Goal: Task Accomplishment & Management: Use online tool/utility

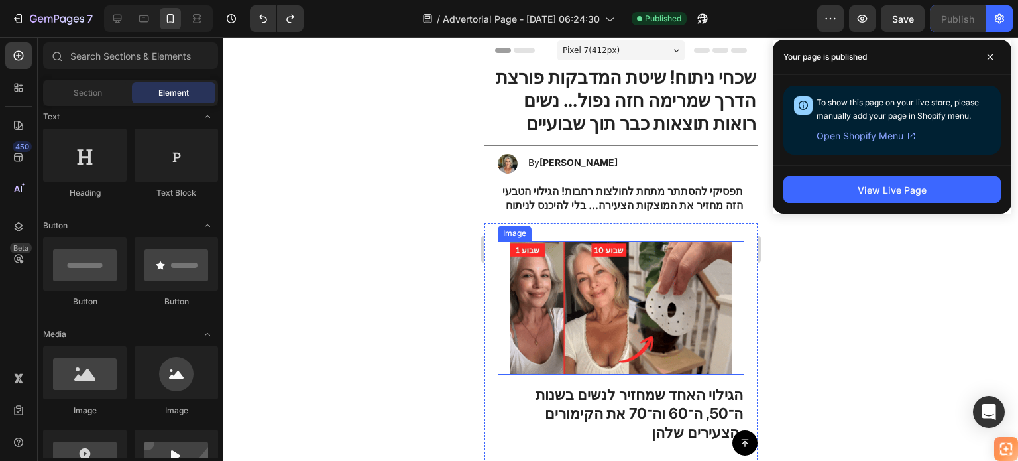
click at [607, 286] on img at bounding box center [621, 307] width 222 height 133
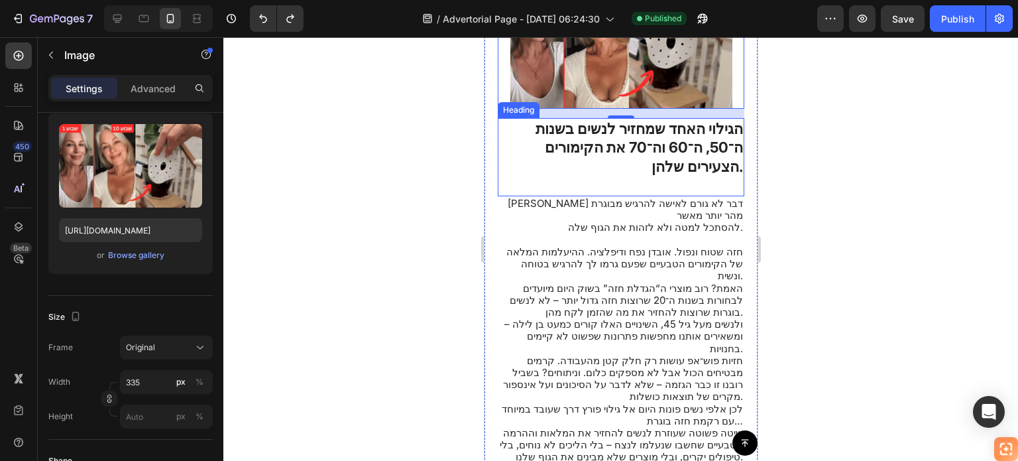
scroll to position [530, 0]
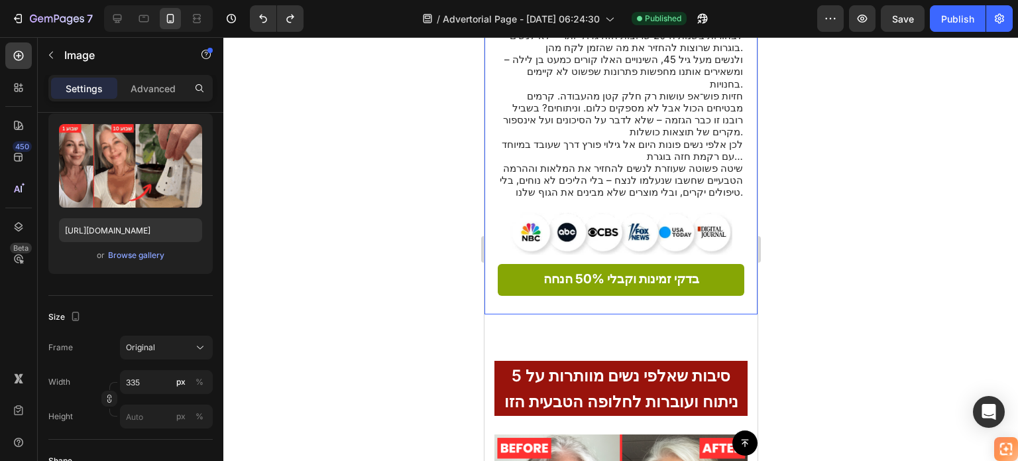
click at [735, 220] on div "Image 14 הגילוי האחד שמחזיר לנשים בשנות ה־50, ה־60 וה־70 את הקימורים הצעירים של…" at bounding box center [620, 3] width 273 height 622
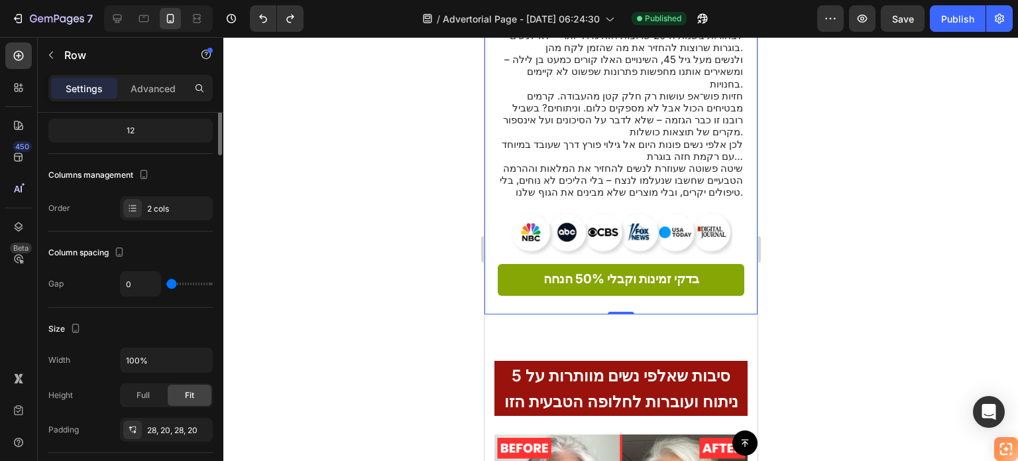
scroll to position [0, 0]
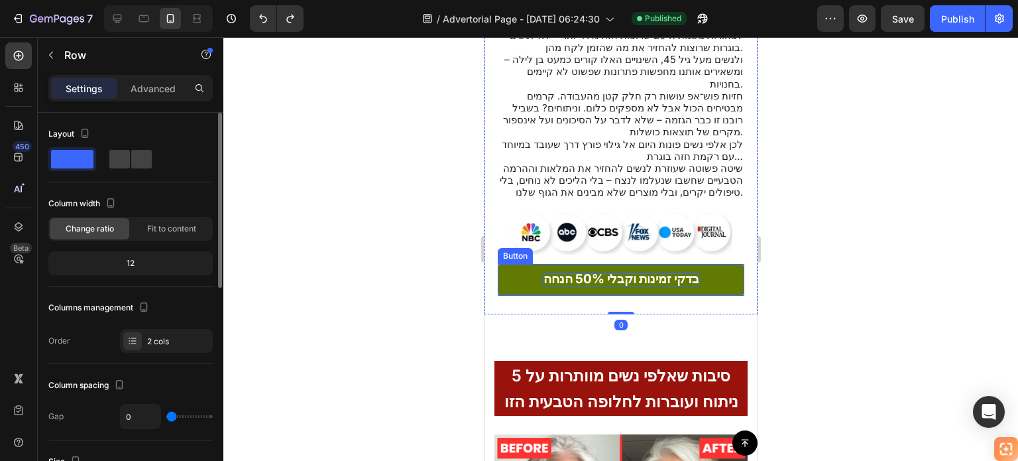
click at [679, 271] on strong "בדקי זמינות וקבלי 50% הנחה" at bounding box center [621, 278] width 156 height 15
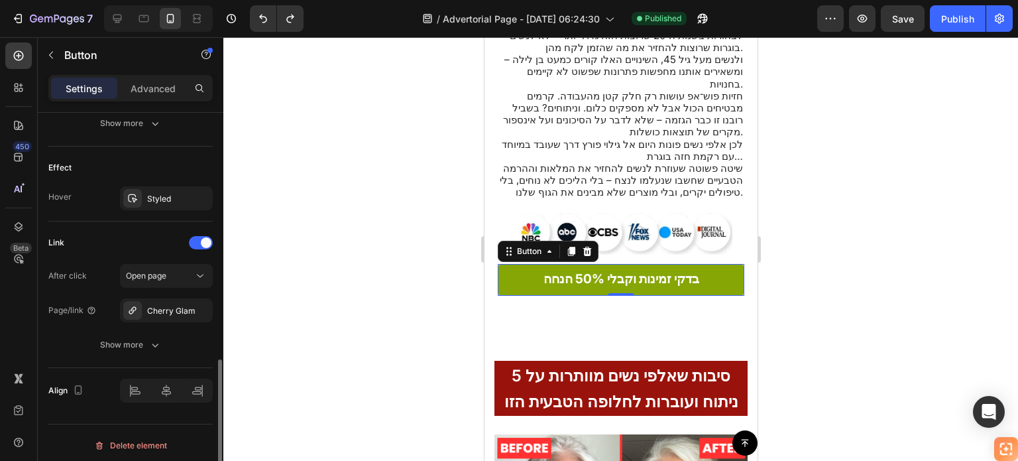
scroll to position [666, 0]
click at [165, 302] on div "Cherry Glam" at bounding box center [166, 308] width 38 height 12
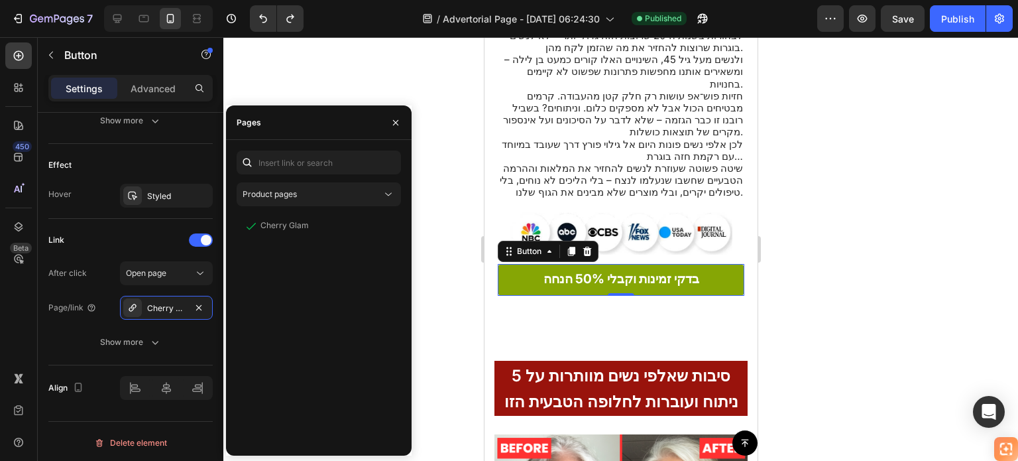
click at [442, 74] on div at bounding box center [620, 249] width 795 height 424
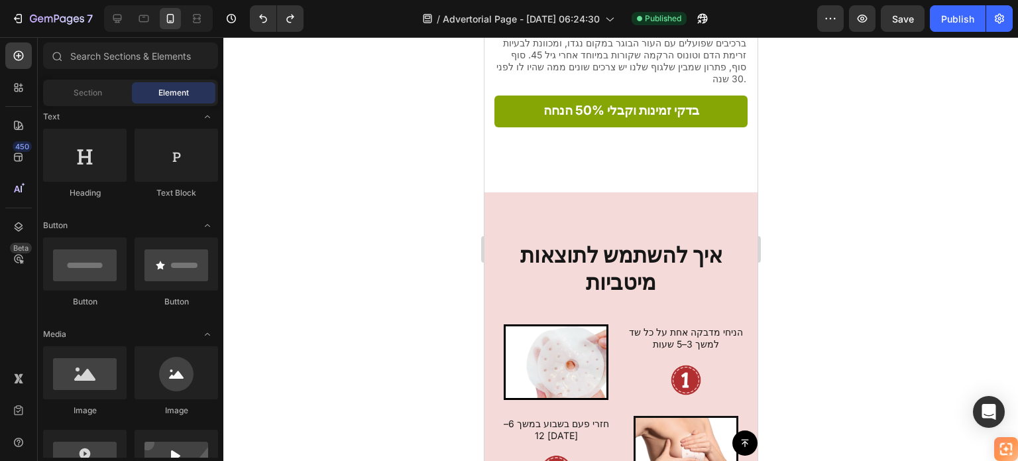
scroll to position [2585, 0]
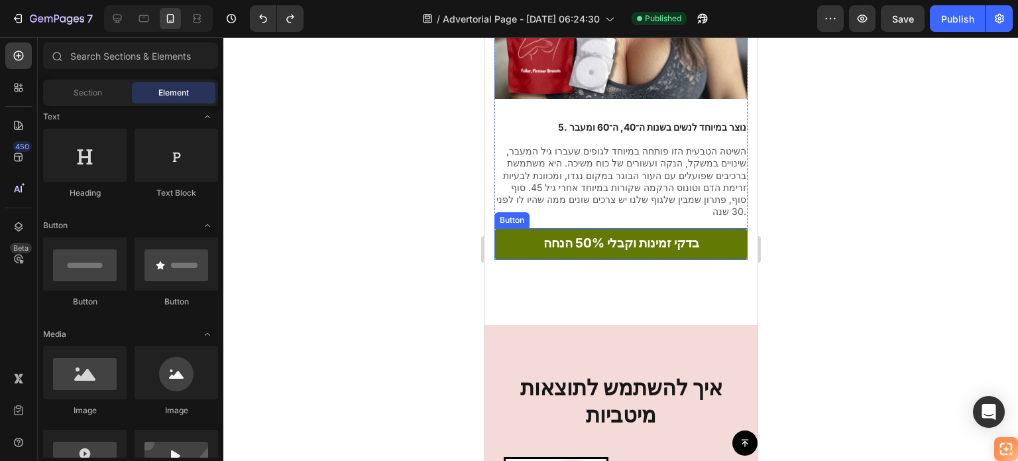
click at [711, 228] on link "בדקי זמינות וקבלי 50% הנחה" at bounding box center [620, 243] width 253 height 31
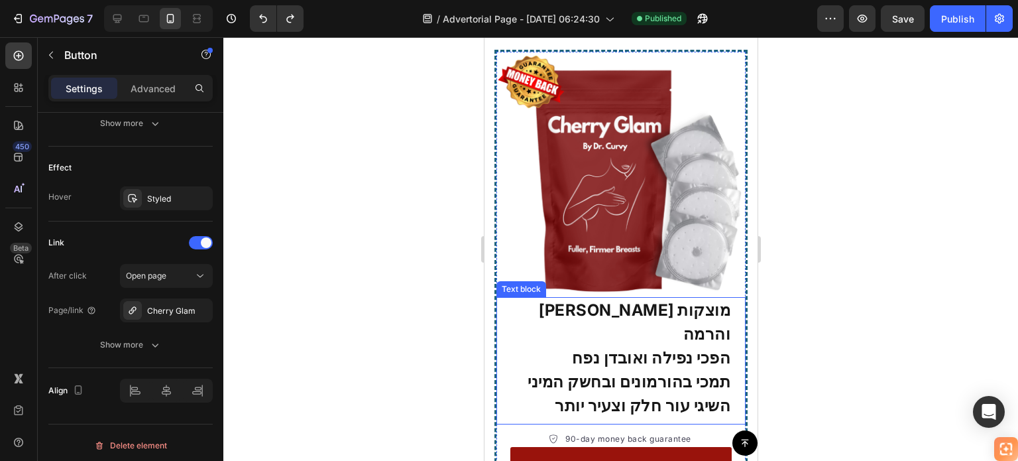
scroll to position [3513, 0]
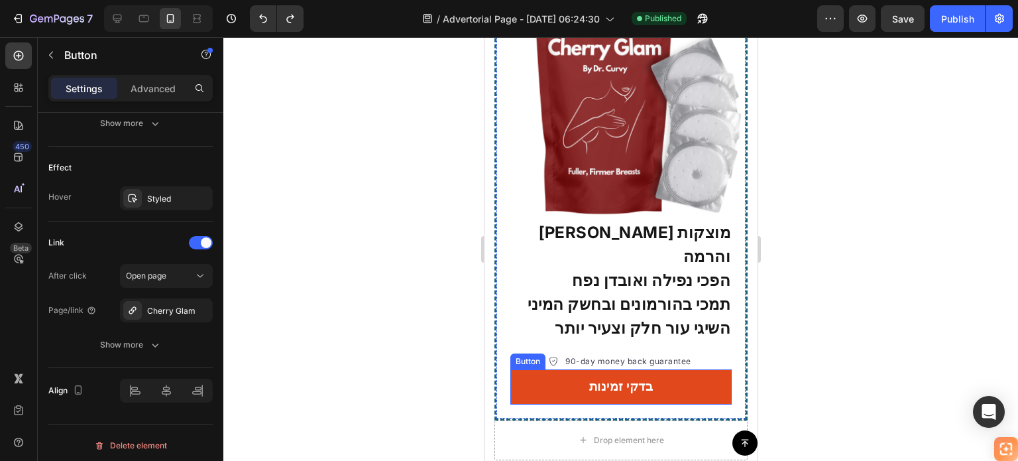
click at [689, 369] on link "בדקי זמינות" at bounding box center [620, 386] width 221 height 35
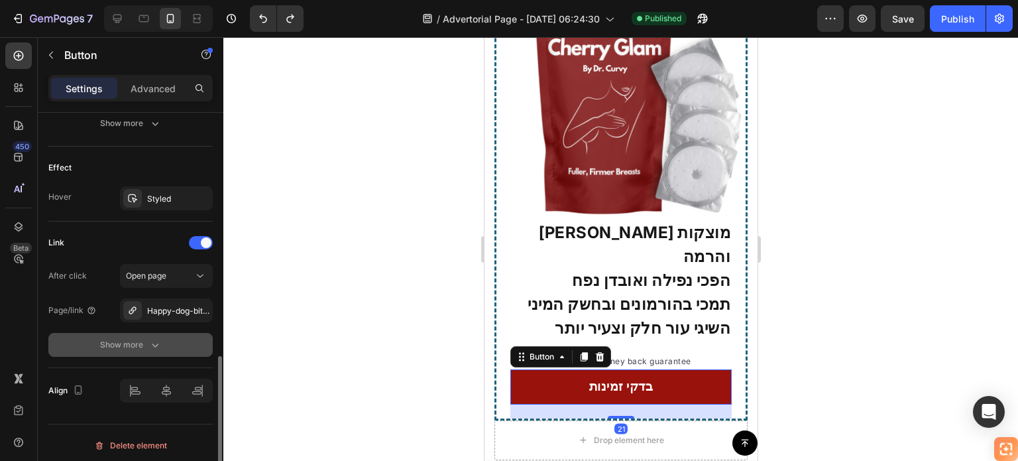
scroll to position [666, 0]
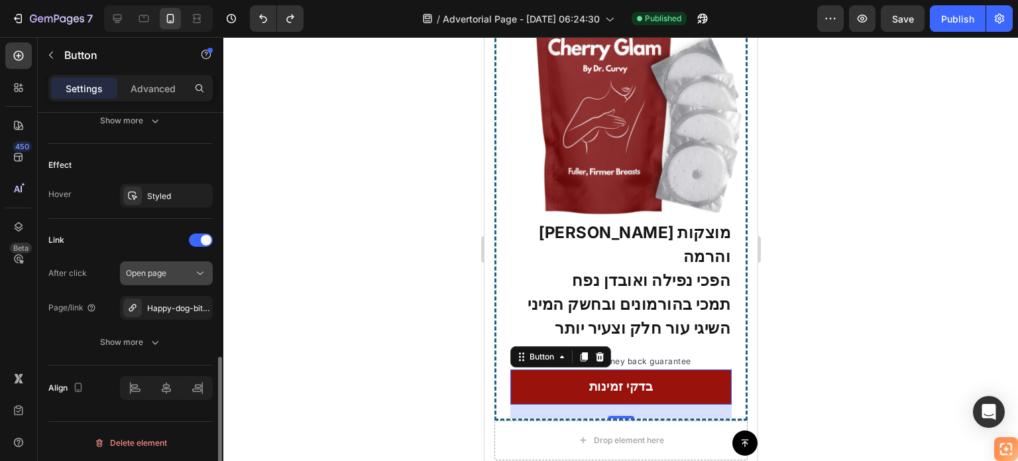
click at [162, 268] on span "Open page" at bounding box center [146, 273] width 40 height 10
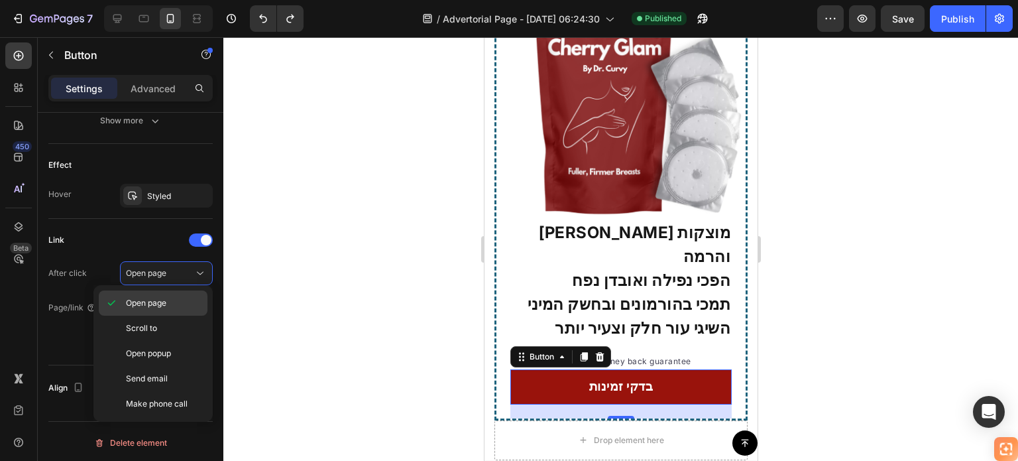
click at [162, 316] on div "Open page" at bounding box center [153, 328] width 109 height 25
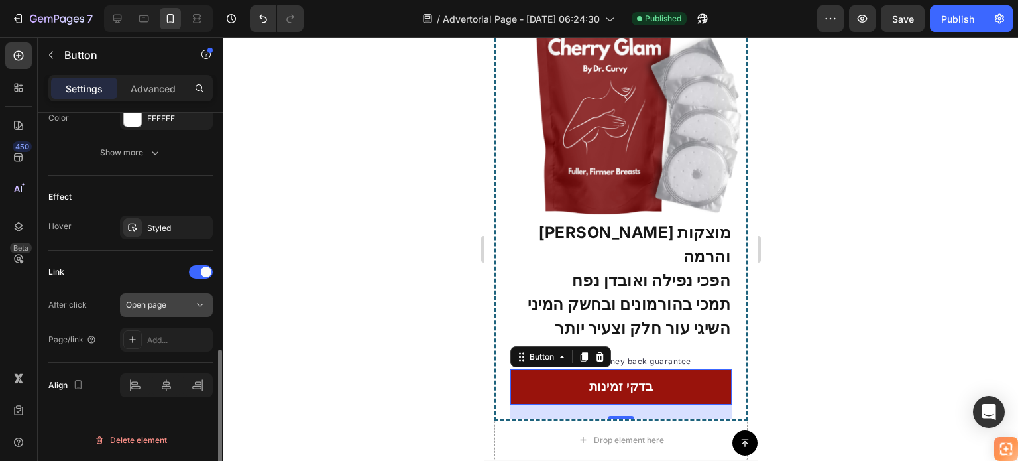
scroll to position [631, 0]
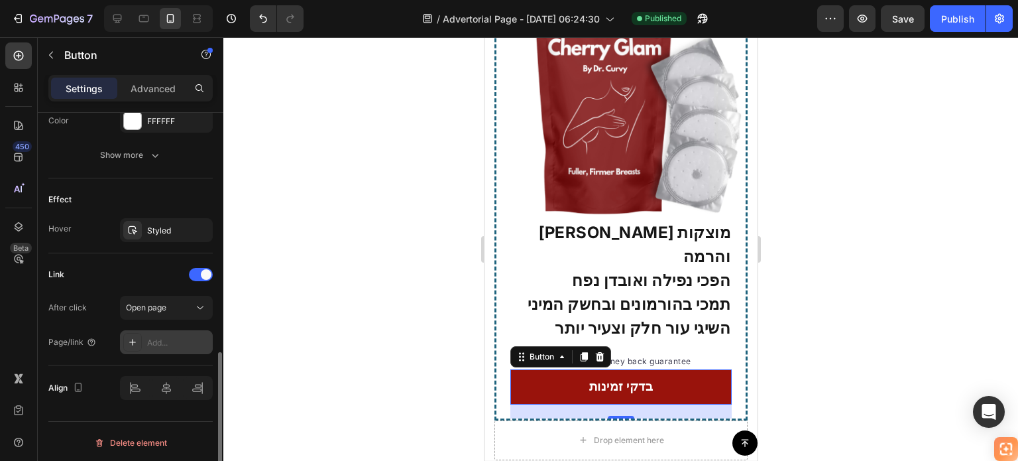
click at [164, 337] on div "Add..." at bounding box center [178, 343] width 62 height 12
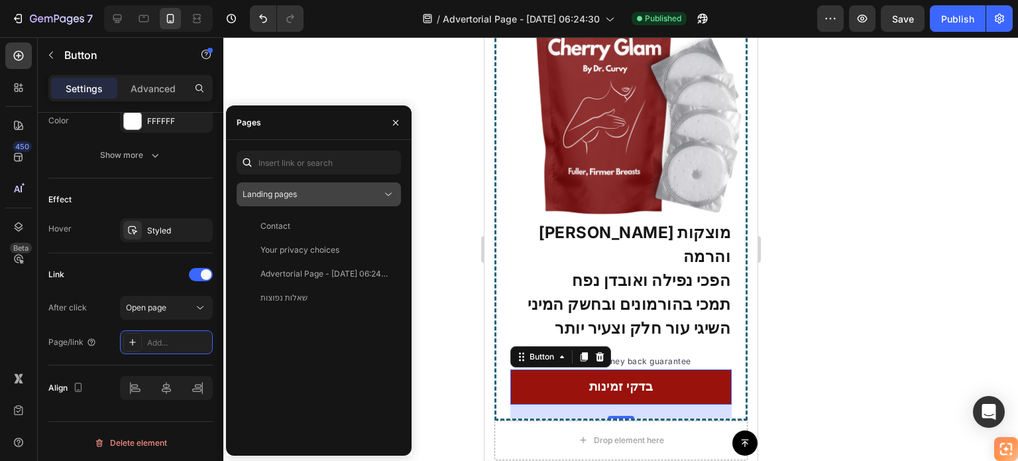
click at [352, 184] on button "Landing pages" at bounding box center [319, 194] width 164 height 24
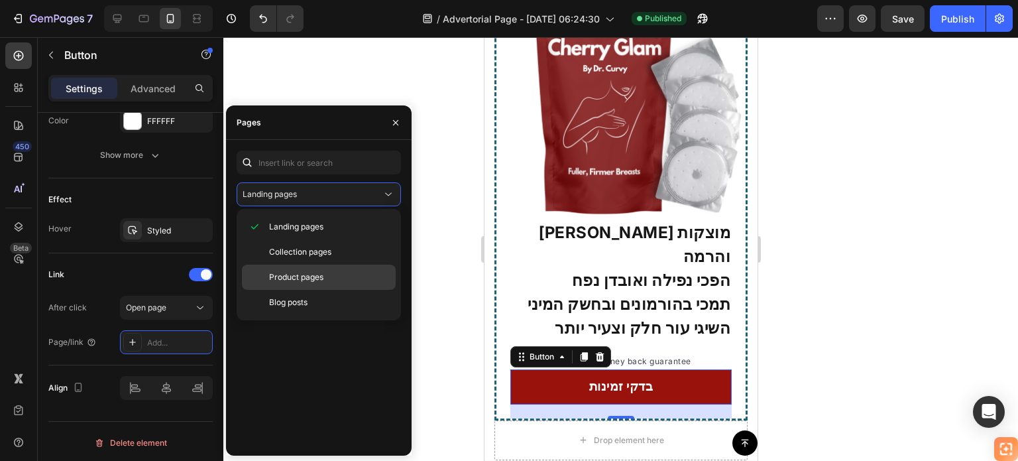
click at [326, 272] on p "Product pages" at bounding box center [329, 277] width 121 height 12
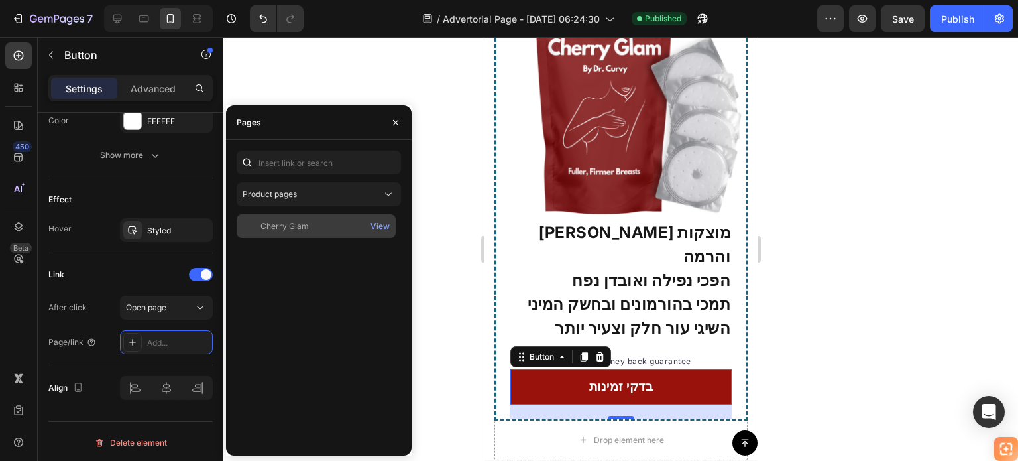
click at [312, 220] on div "Cherry Glam" at bounding box center [316, 226] width 148 height 12
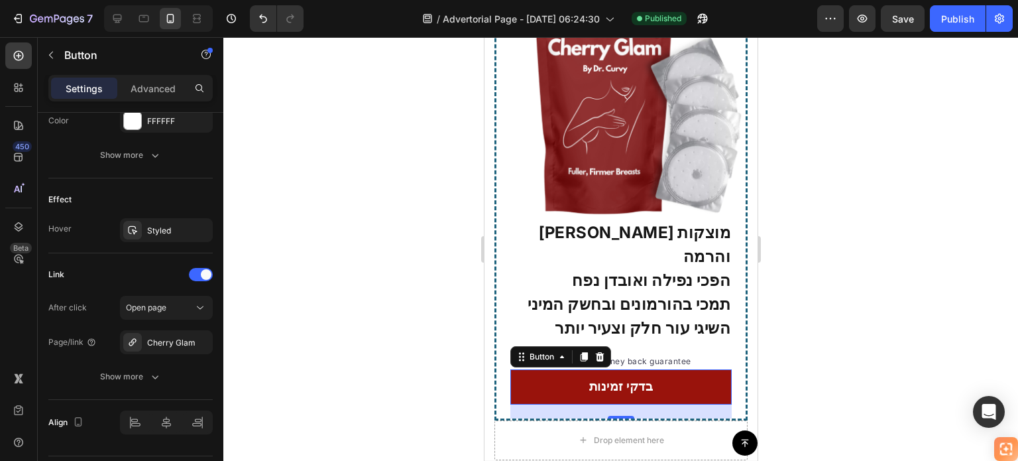
click at [436, 257] on div at bounding box center [620, 249] width 795 height 424
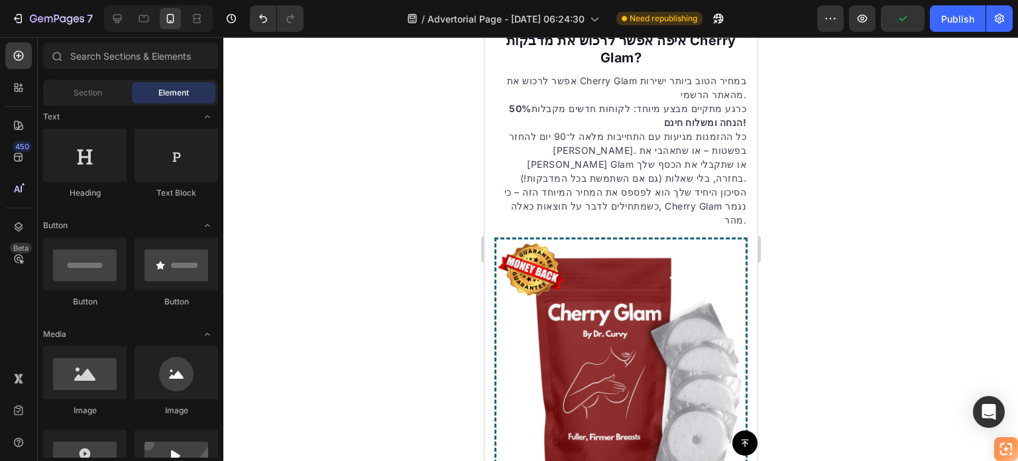
scroll to position [2983, 0]
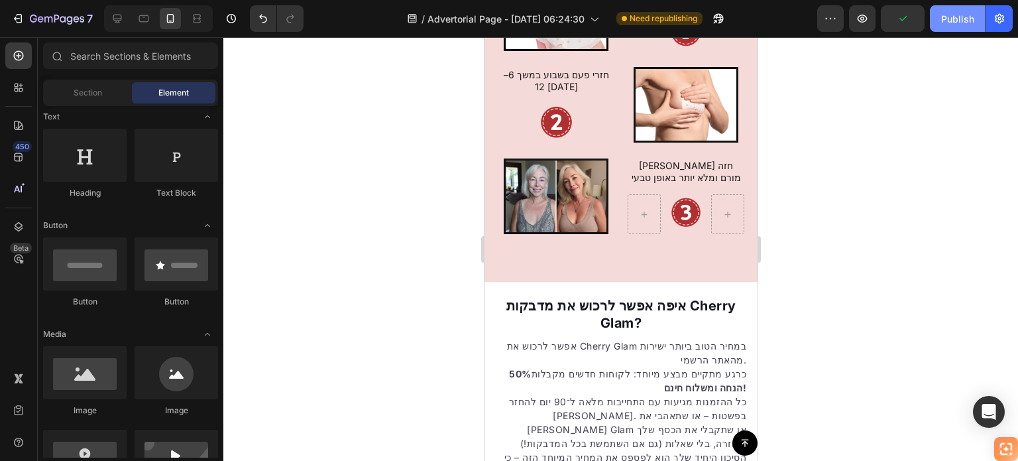
click at [949, 13] on div "Publish" at bounding box center [957, 19] width 33 height 14
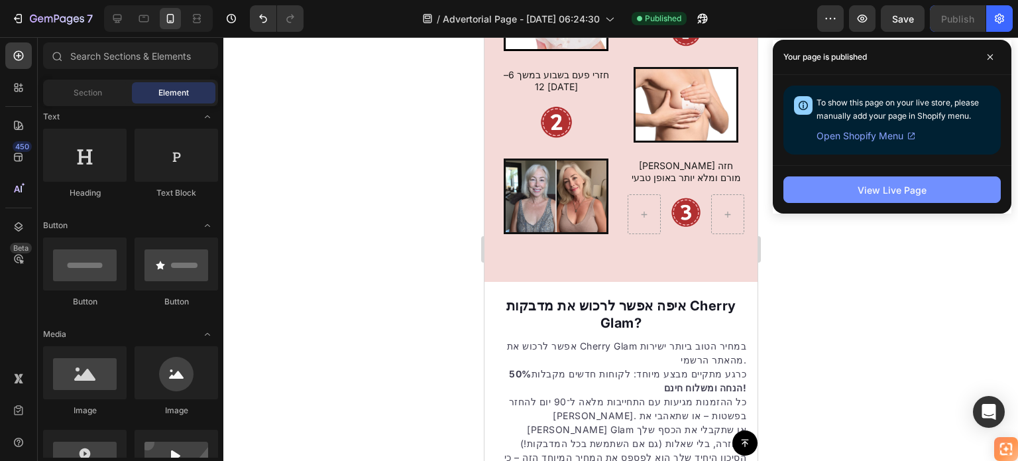
click at [921, 188] on div "View Live Page" at bounding box center [892, 190] width 69 height 14
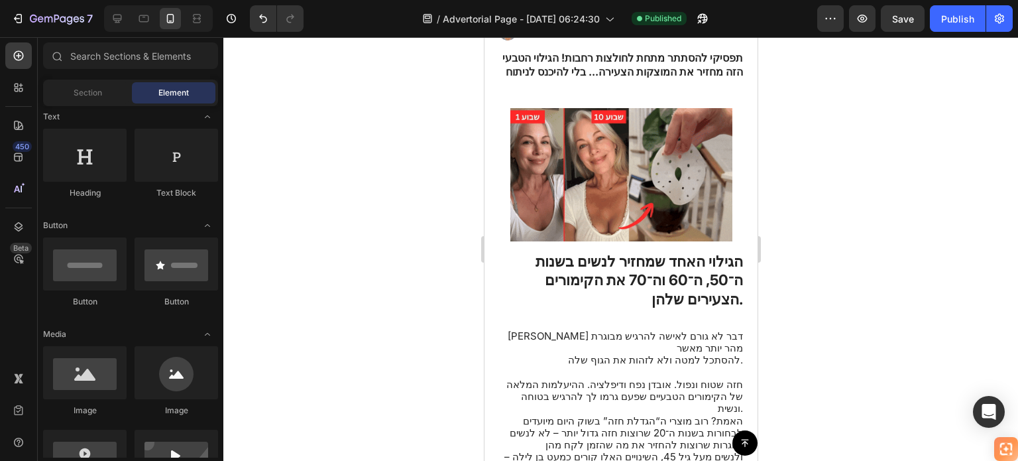
scroll to position [0, 0]
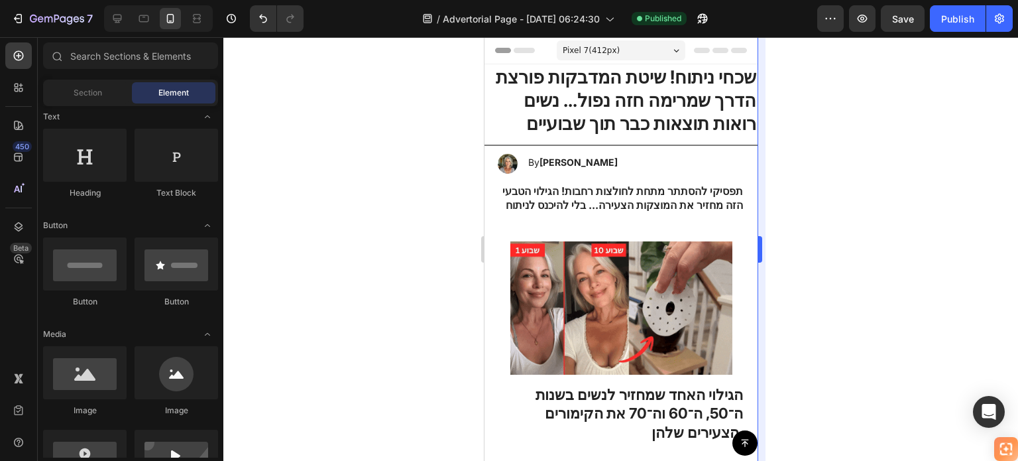
drag, startPoint x: 438, startPoint y: 64, endPoint x: 762, endPoint y: 219, distance: 359.7
click at [780, 281] on div at bounding box center [620, 249] width 795 height 424
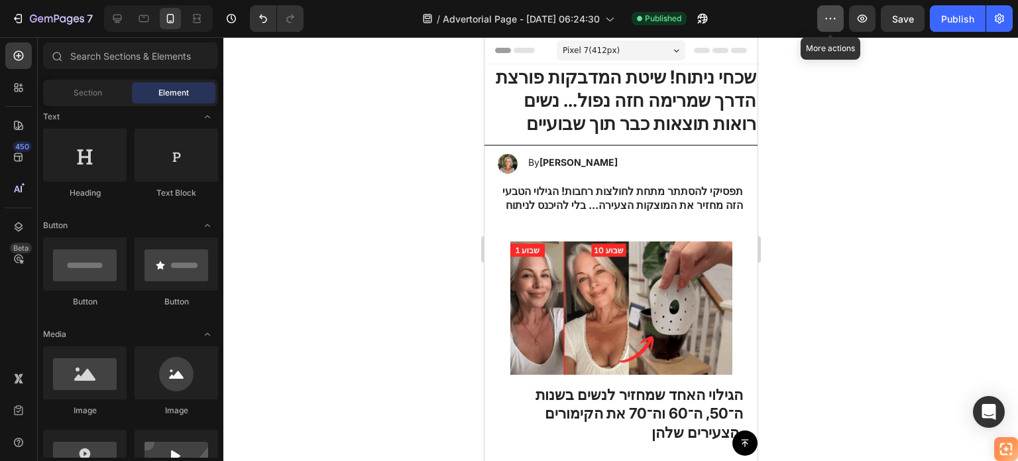
click at [828, 23] on icon "button" at bounding box center [830, 18] width 13 height 13
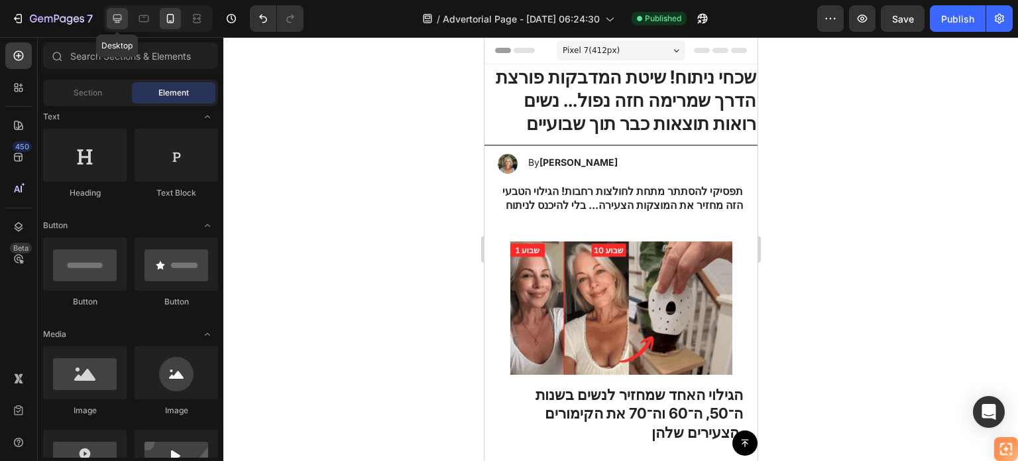
click at [119, 15] on icon at bounding box center [117, 18] width 13 height 13
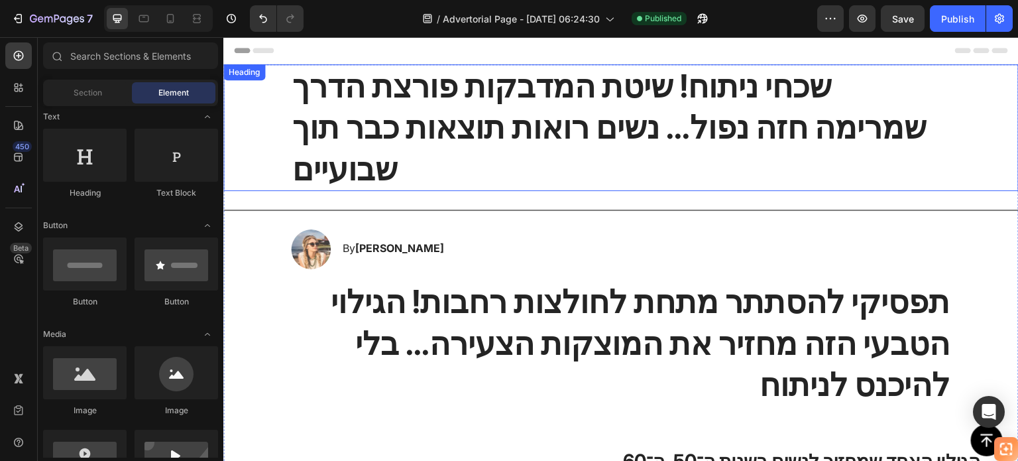
click at [553, 146] on strong "שכחי ניתוח! שיטת המדבקות פורצת הדרך שמרימה חזה נפול... נשים רואות תוצאות כבר תו…" at bounding box center [609, 127] width 634 height 122
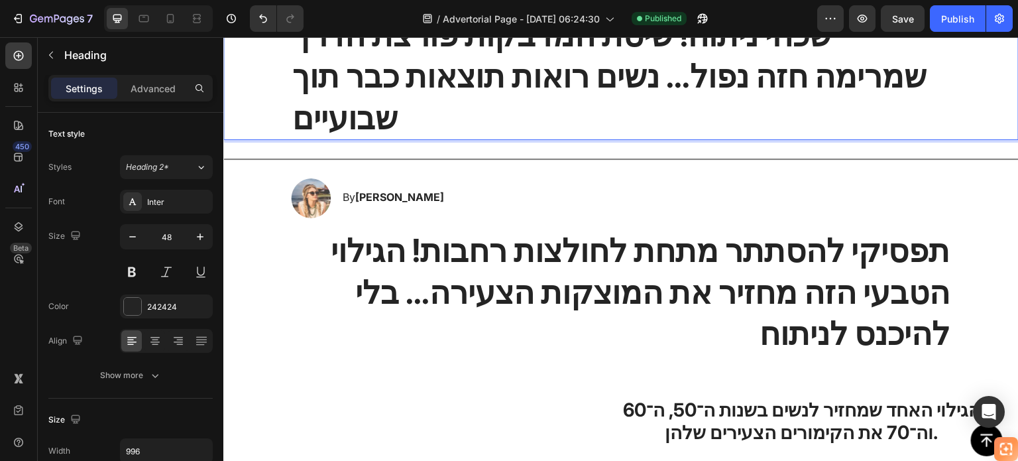
scroll to position [133, 0]
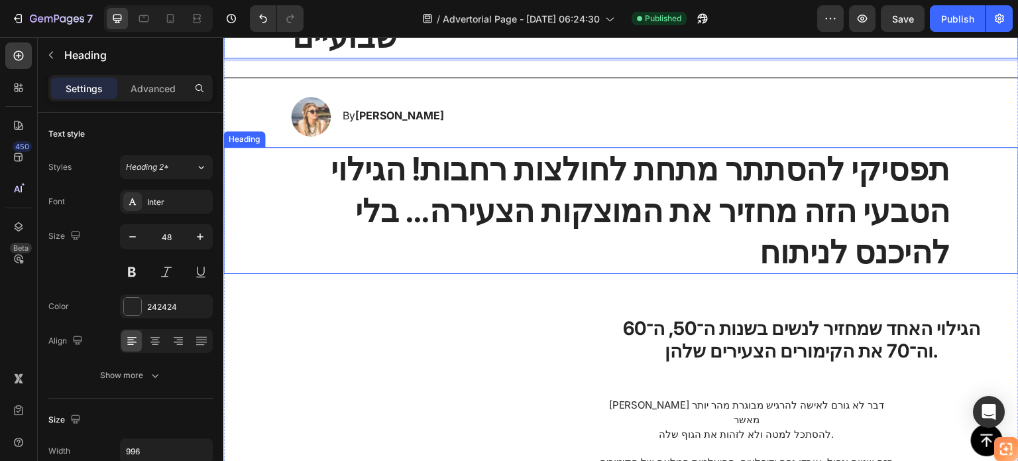
click at [538, 155] on strong "תפסיקי להסתתר מתחת לחולצות רחבות! הגילוי הטבעי הזה מחזיר את המוצקות הצעירה... ב…" at bounding box center [640, 210] width 619 height 122
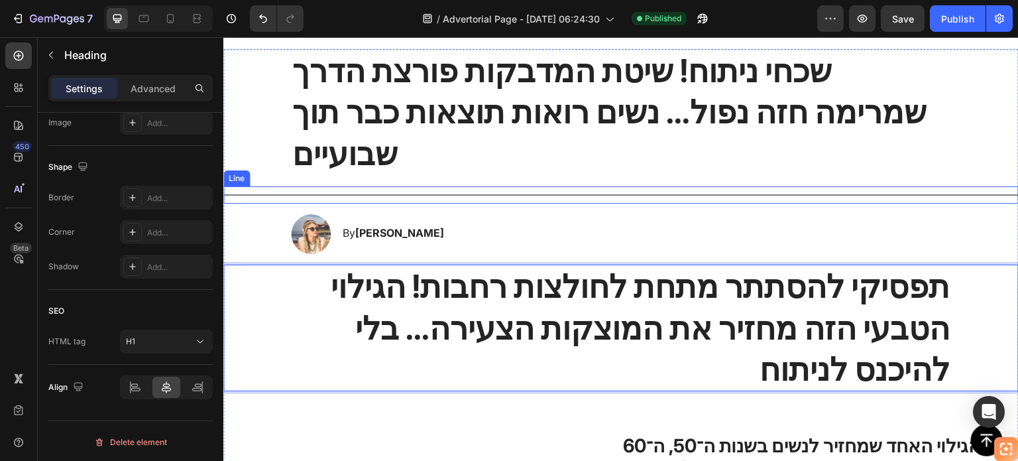
scroll to position [0, 0]
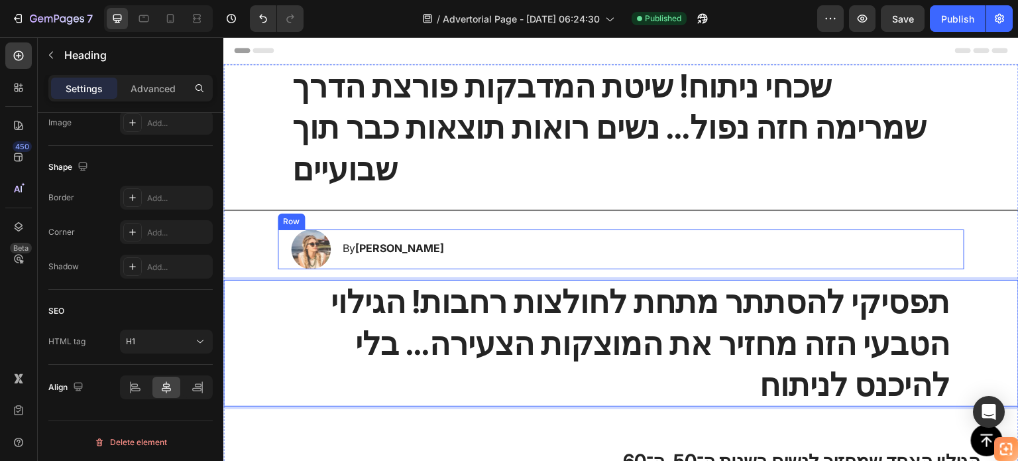
click at [481, 229] on div "Image By [PERSON_NAME] Heading Row" at bounding box center [621, 249] width 687 height 40
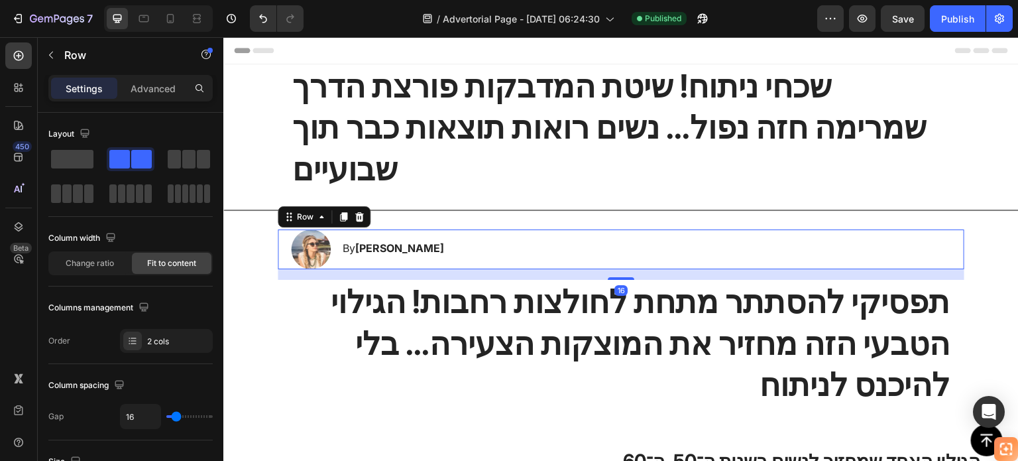
click at [481, 229] on div "Image By [PERSON_NAME] Heading Row 16" at bounding box center [621, 249] width 687 height 40
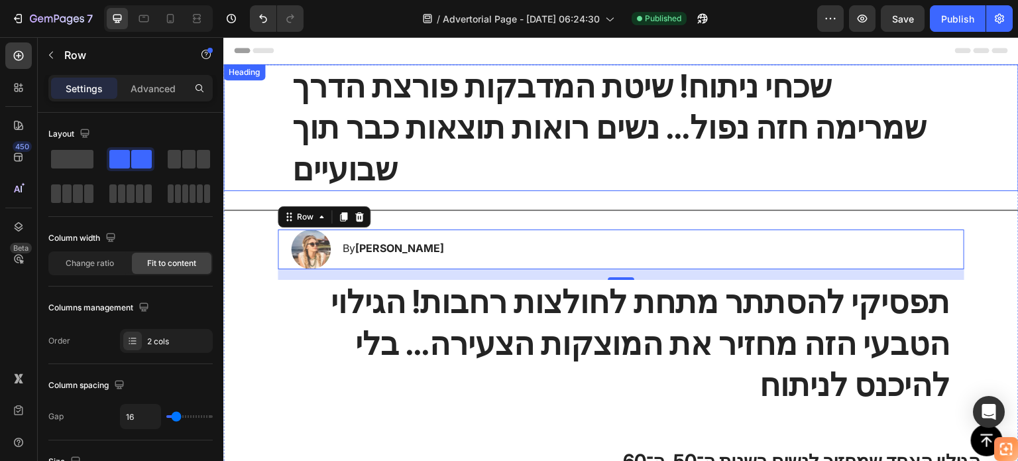
click at [656, 107] on p "⁠⁠⁠⁠⁠⁠⁠ שכחי ניתוח! שיטת המדבקות פורצת הדרך שמרימה חזה נפול... נשים רואות תוצאו…" at bounding box center [621, 128] width 658 height 124
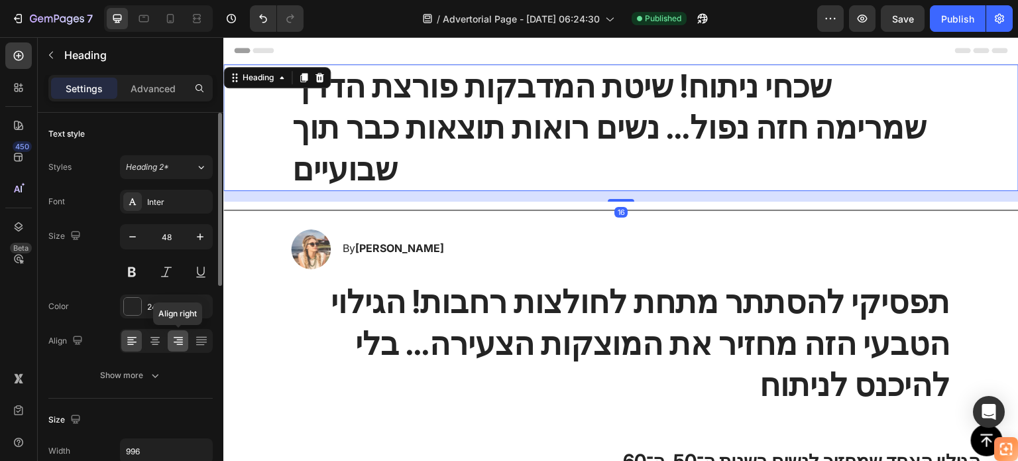
drag, startPoint x: 180, startPoint y: 334, endPoint x: 264, endPoint y: 257, distance: 114.0
click at [180, 334] on icon at bounding box center [178, 340] width 13 height 13
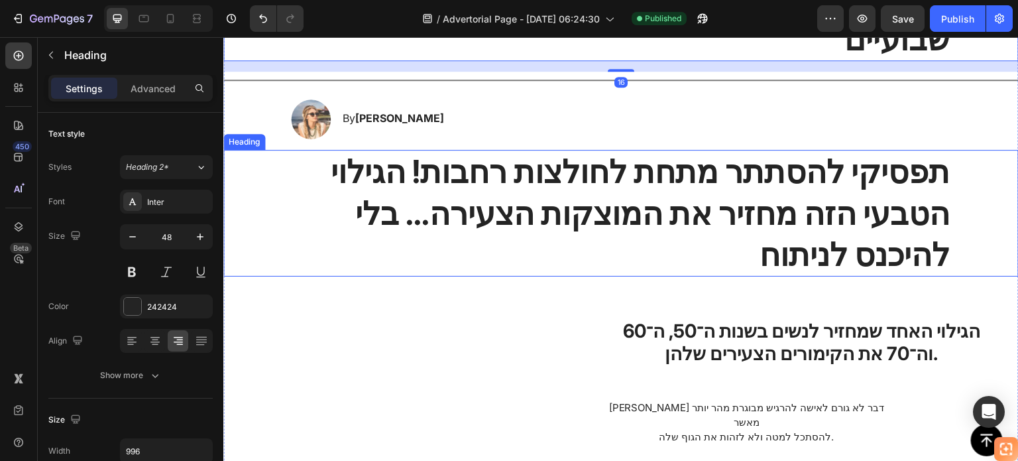
scroll to position [133, 0]
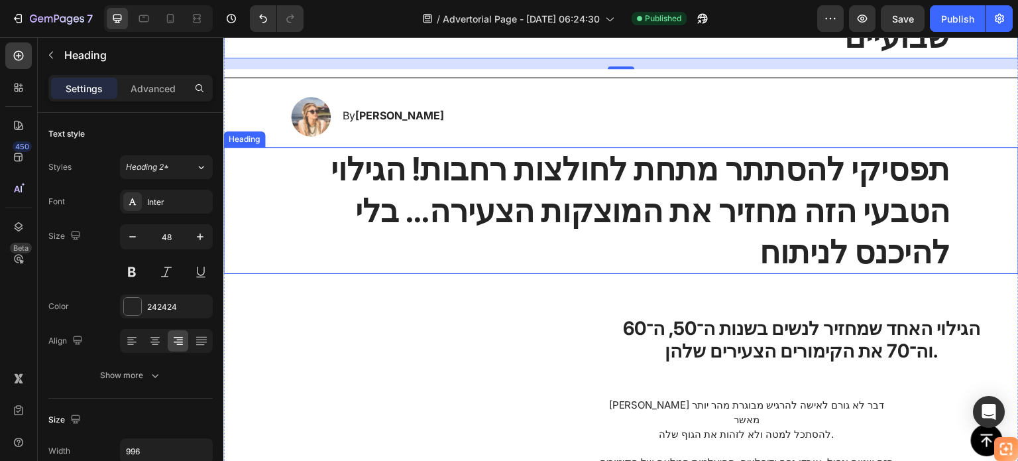
click at [560, 172] on strong "תפסיקי להסתתר מתחת לחולצות רחבות! הגילוי הטבעי הזה מחזיר את המוצקות הצעירה... ב…" at bounding box center [640, 210] width 619 height 122
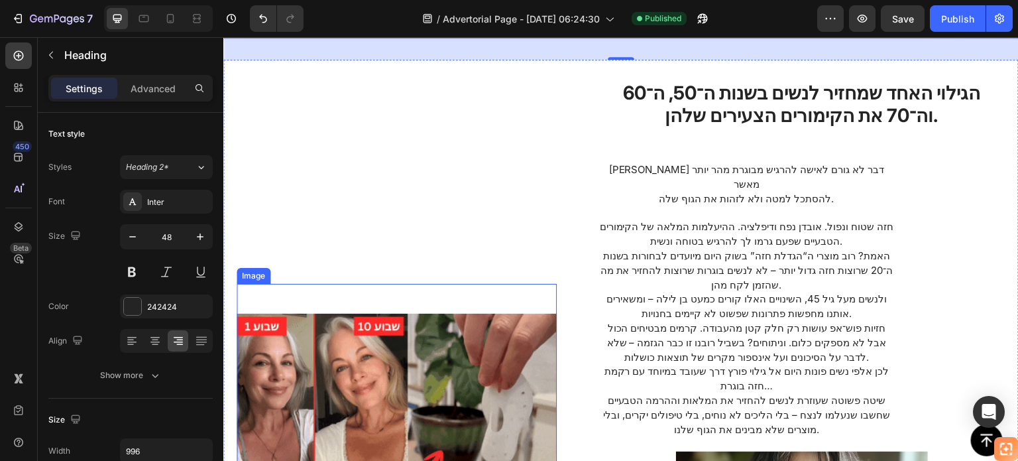
scroll to position [398, 0]
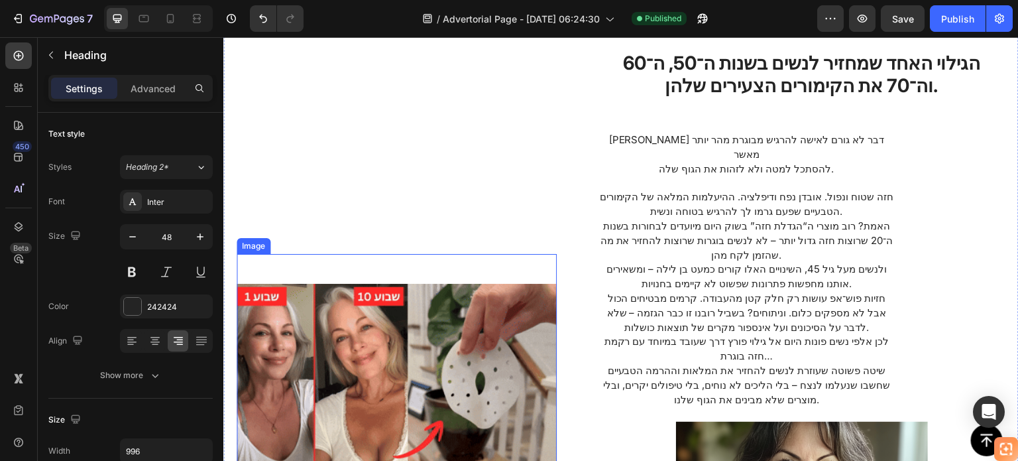
click at [523, 284] on img at bounding box center [397, 380] width 320 height 252
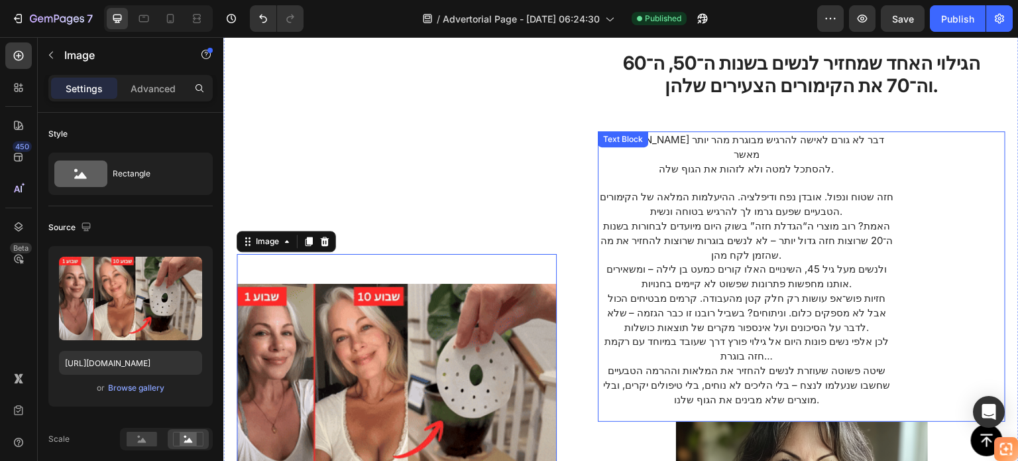
click at [648, 364] on span "שיטה פשוטה שעוזרת לנשים להחזיר את המלאות וההרמה הטבעיים שחשבו שנעלמו לנצח – בלי…" at bounding box center [746, 385] width 287 height 42
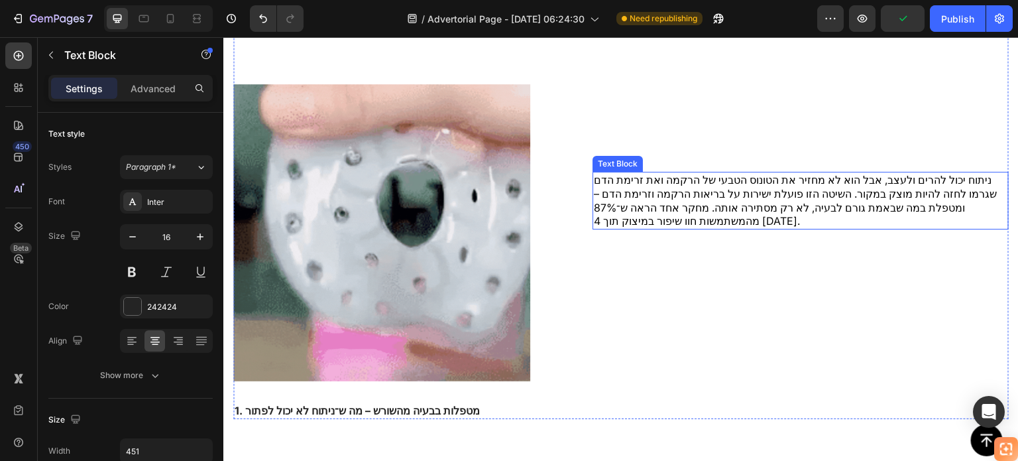
scroll to position [1061, 0]
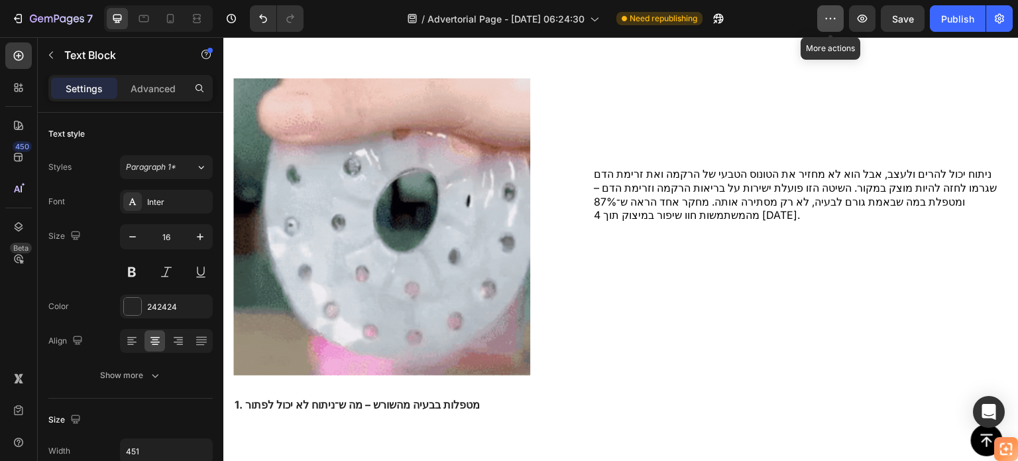
click at [825, 19] on icon "button" at bounding box center [830, 18] width 13 height 13
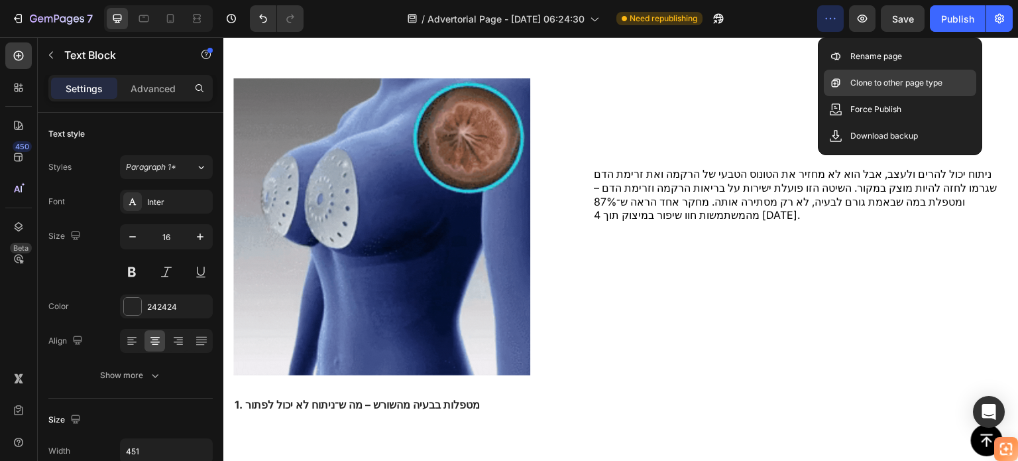
click at [849, 96] on div "Clone to other page type" at bounding box center [900, 109] width 152 height 27
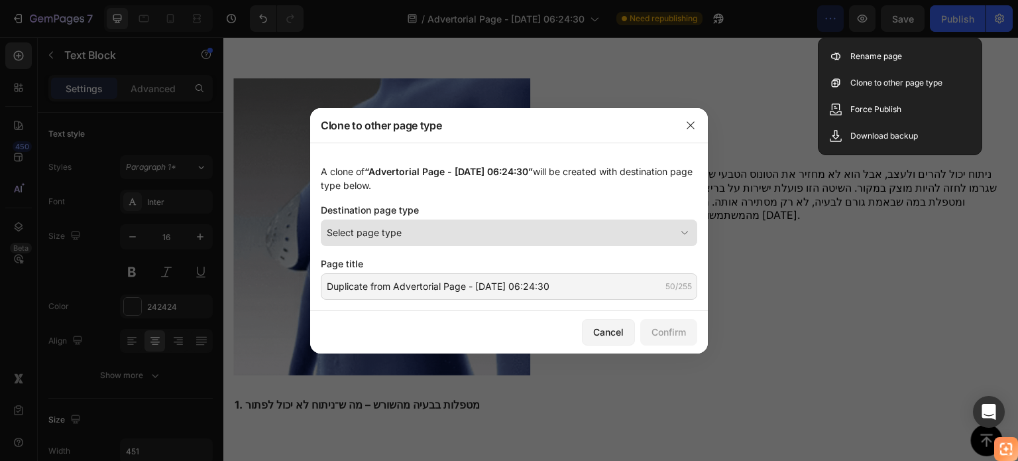
click at [536, 225] on div "Select page type" at bounding box center [501, 232] width 349 height 14
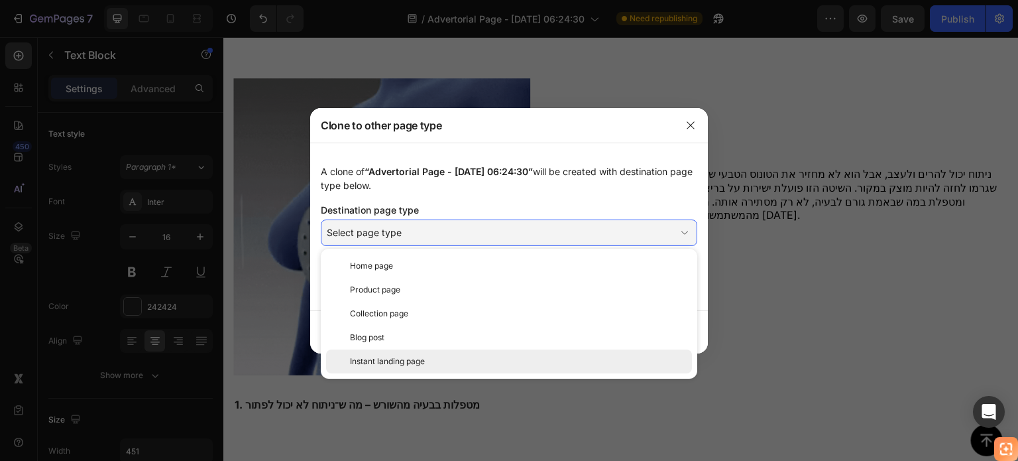
click at [428, 360] on div "Instant landing page" at bounding box center [518, 361] width 337 height 12
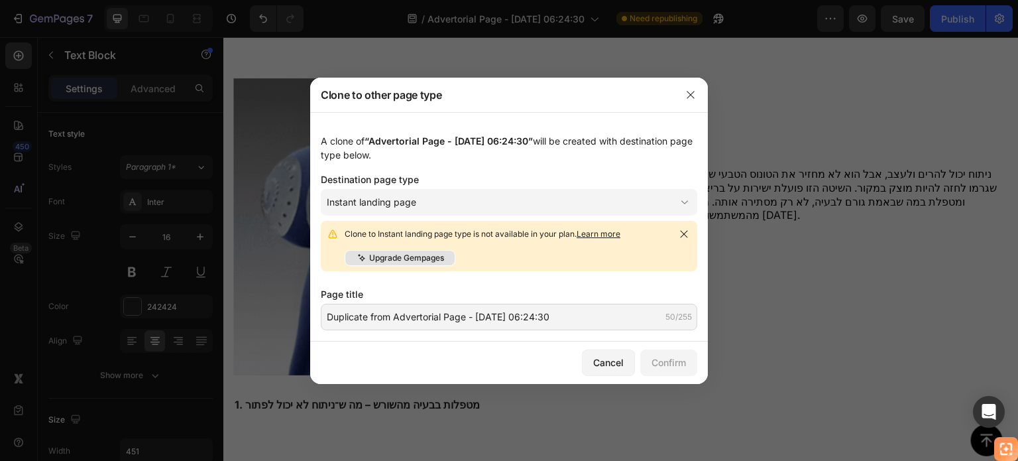
click at [418, 259] on p "Upgrade Gempages" at bounding box center [406, 258] width 75 height 12
